Goal: Task Accomplishment & Management: Manage account settings

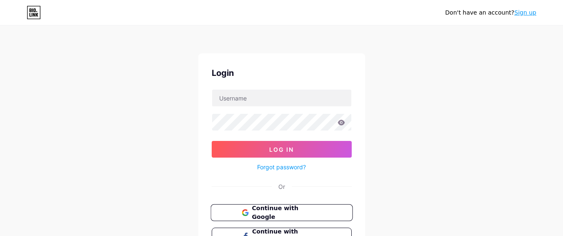
click at [284, 213] on span "Continue with Google" at bounding box center [287, 213] width 70 height 18
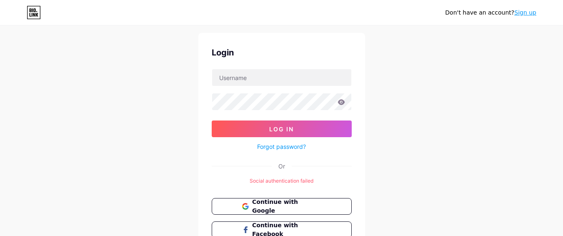
scroll to position [50, 0]
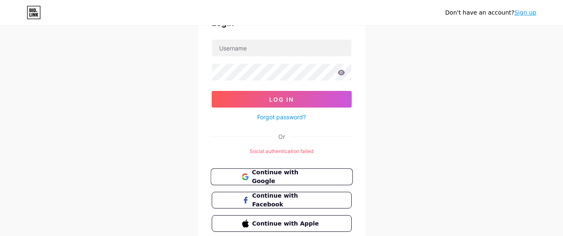
click at [296, 173] on span "Continue with Google" at bounding box center [287, 177] width 70 height 18
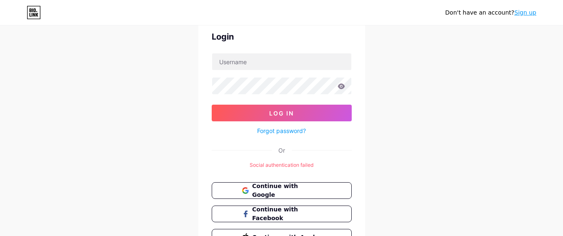
scroll to position [50, 0]
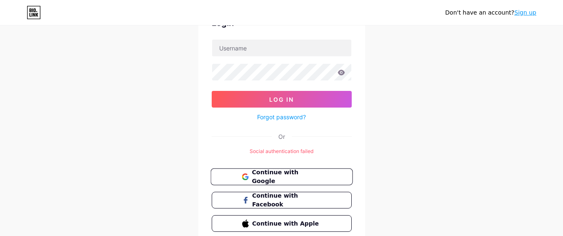
click at [291, 176] on span "Continue with Google" at bounding box center [287, 177] width 70 height 18
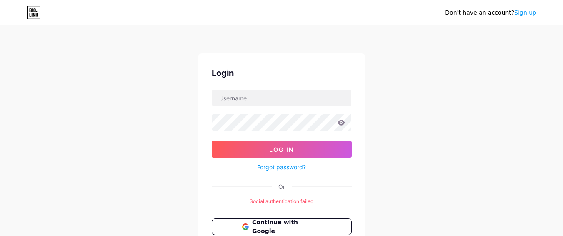
click at [527, 13] on link "Sign up" at bounding box center [526, 12] width 22 height 7
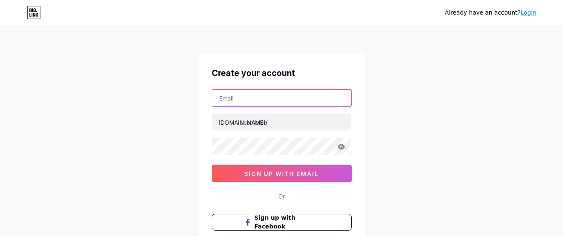
click at [274, 95] on input "text" at bounding box center [281, 98] width 139 height 17
click at [260, 98] on input "text" at bounding box center [281, 98] width 139 height 17
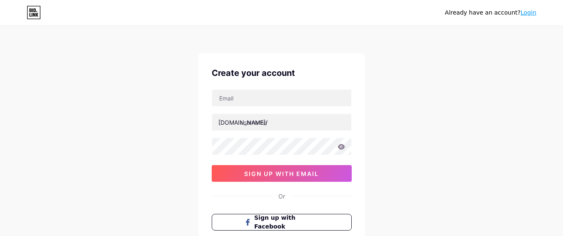
click at [160, 100] on div "Already have an account? Login Create your account bio.link/ 0cAFcWeA4BZIXKiH7a…" at bounding box center [281, 159] width 563 height 319
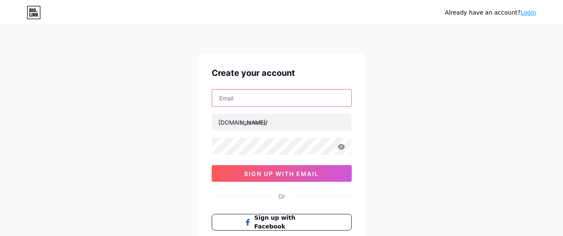
click at [238, 97] on input "text" at bounding box center [281, 98] width 139 height 17
type input "malihealingspanyc@gmail.com"
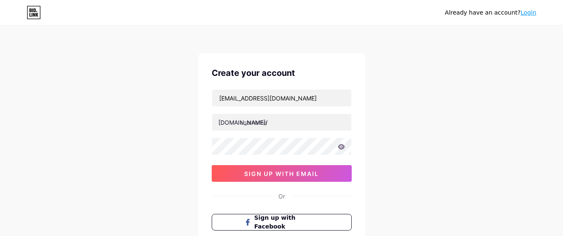
click at [236, 125] on div "bio.link/" at bounding box center [242, 122] width 49 height 9
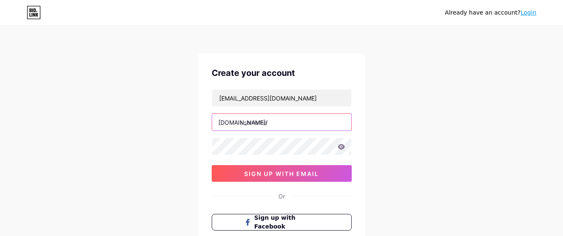
click at [251, 123] on input "text" at bounding box center [281, 122] width 139 height 17
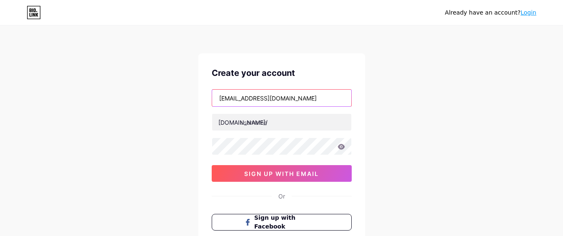
drag, startPoint x: 263, startPoint y: 100, endPoint x: 207, endPoint y: 99, distance: 56.3
click at [207, 99] on div "Create your account malihealingspanyc@gmail.com bio.link/ 0cAFcWeA4BZIXKiH7aUto…" at bounding box center [281, 160] width 167 height 214
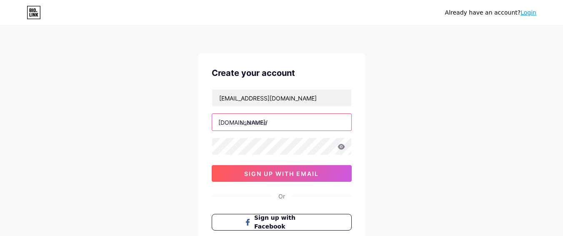
click at [245, 123] on input "text" at bounding box center [281, 122] width 139 height 17
paste input "malihealingspanyc"
type input "malihealingspanyc"
click at [152, 160] on div "Already have an account? Login Create your account malihealingspanyc@gmail.com …" at bounding box center [281, 159] width 563 height 319
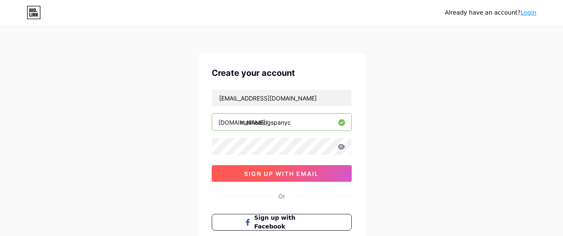
click at [246, 175] on span "sign up with email" at bounding box center [281, 173] width 75 height 7
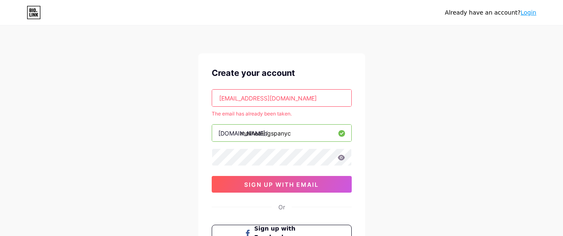
click at [531, 11] on link "Login" at bounding box center [529, 12] width 16 height 7
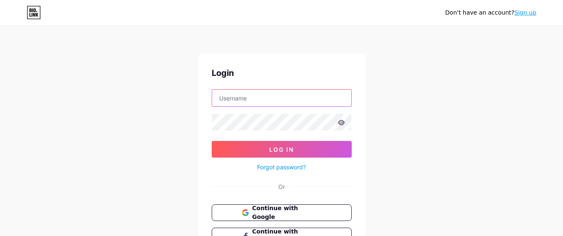
click at [261, 99] on input "text" at bounding box center [281, 98] width 139 height 17
click at [248, 100] on input "text" at bounding box center [281, 98] width 139 height 17
drag, startPoint x: 271, startPoint y: 98, endPoint x: 310, endPoint y: 100, distance: 38.8
click at [310, 100] on input "[EMAIL_ADDRESS][DOMAIN_NAME]" at bounding box center [281, 98] width 139 height 17
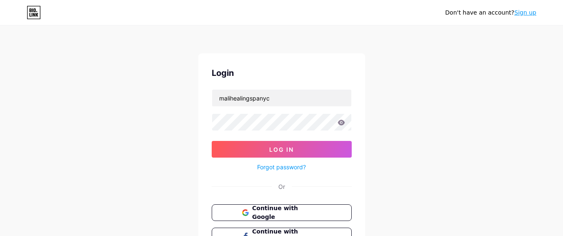
click at [207, 134] on div "Login malihealingspanyc Log In Forgot password? Or Continue with Google Continu…" at bounding box center [281, 167] width 167 height 228
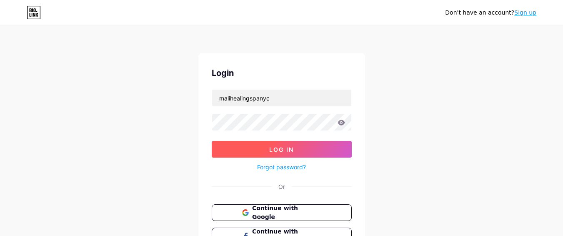
click at [228, 148] on button "Log In" at bounding box center [282, 149] width 140 height 17
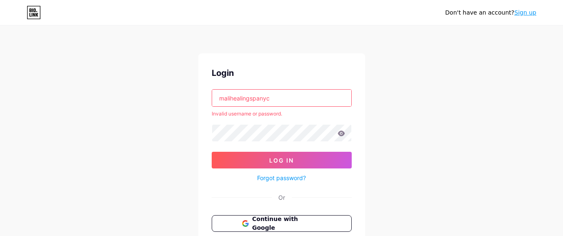
drag, startPoint x: 261, startPoint y: 97, endPoint x: 274, endPoint y: 102, distance: 14.2
click at [274, 102] on input "malihealingspanyc" at bounding box center [281, 98] width 139 height 17
click at [148, 131] on div "Don't have an account? Sign up Login malihealingspa Invalid username or passwor…" at bounding box center [281, 159] width 563 height 319
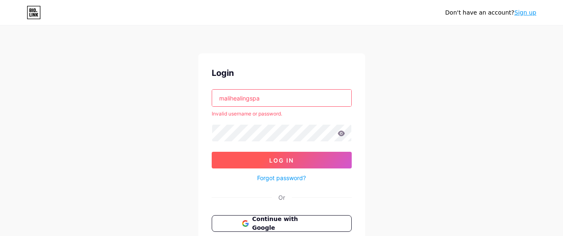
click at [221, 158] on button "Log In" at bounding box center [282, 160] width 140 height 17
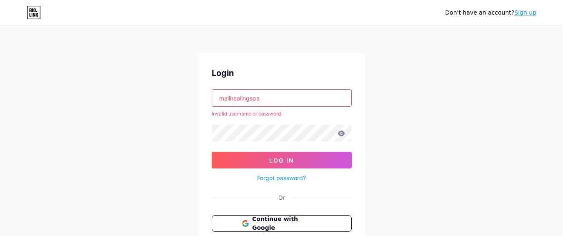
click at [247, 104] on input "malihealingspa" at bounding box center [281, 98] width 139 height 17
type input "[EMAIL_ADDRESS][DOMAIN_NAME]"
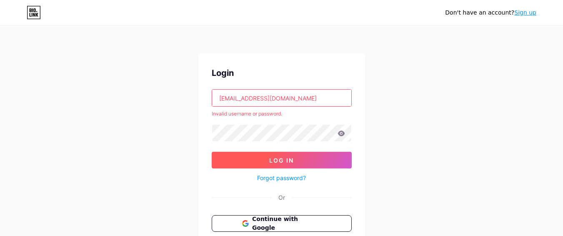
click at [261, 163] on button "Log In" at bounding box center [282, 160] width 140 height 17
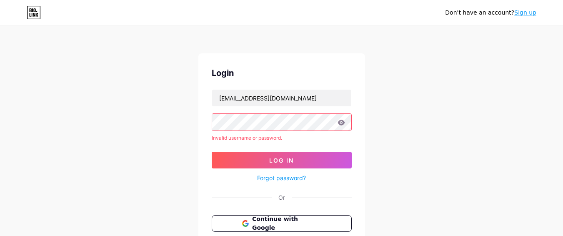
click at [344, 125] on icon at bounding box center [342, 123] width 8 height 6
click at [342, 122] on icon at bounding box center [341, 122] width 7 height 5
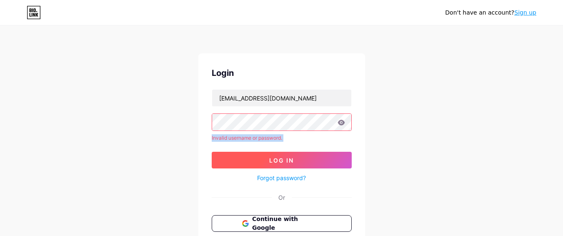
click at [295, 158] on button "Log In" at bounding box center [282, 160] width 140 height 17
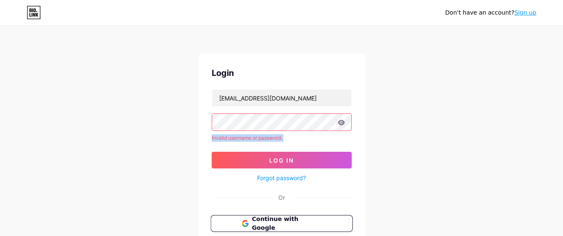
click at [324, 223] on button "Continue with Google" at bounding box center [282, 223] width 142 height 17
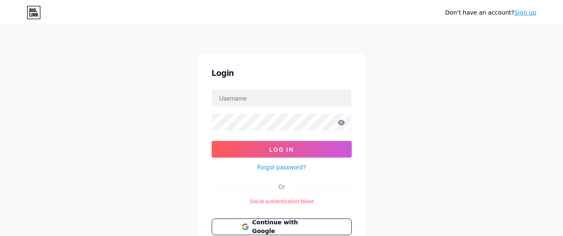
click at [368, 155] on div "Don't have an account? Sign up Login Log In Forgot password? Or Social authenti…" at bounding box center [281, 161] width 563 height 322
click at [281, 168] on link "Forgot password?" at bounding box center [281, 167] width 49 height 9
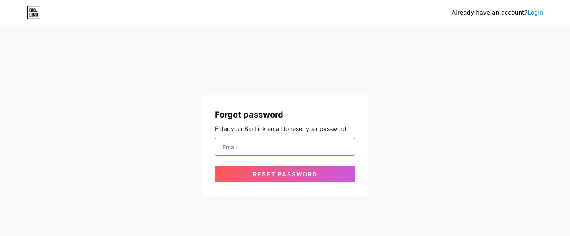
click at [260, 151] on input "email" at bounding box center [284, 146] width 139 height 17
type input "[EMAIL_ADDRESS][DOMAIN_NAME]"
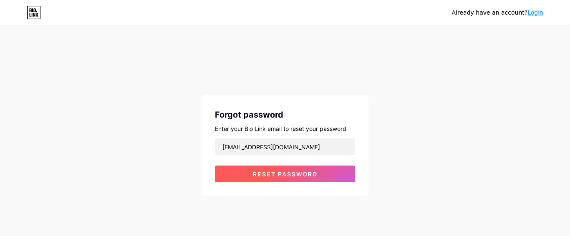
click at [279, 182] on button "Reset password" at bounding box center [285, 174] width 140 height 17
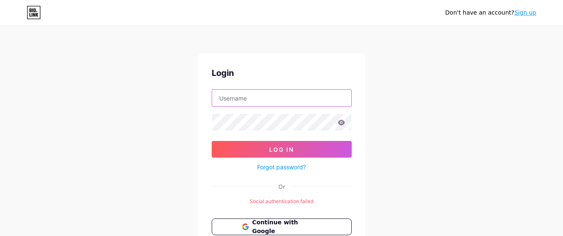
click at [285, 98] on input "text" at bounding box center [281, 98] width 139 height 17
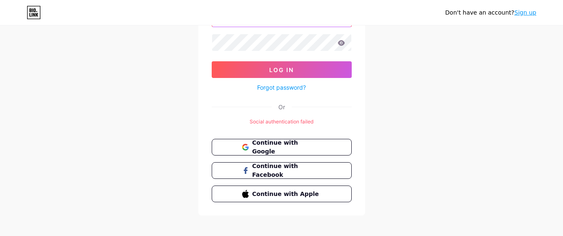
scroll to position [85, 0]
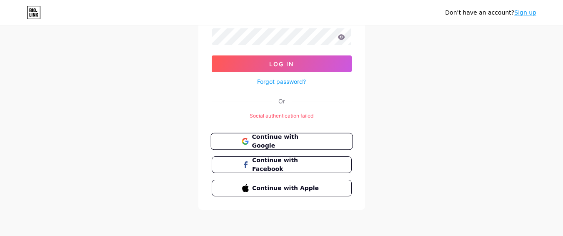
click at [306, 143] on span "Continue with Google" at bounding box center [287, 142] width 70 height 18
